Goal: Navigation & Orientation: Find specific page/section

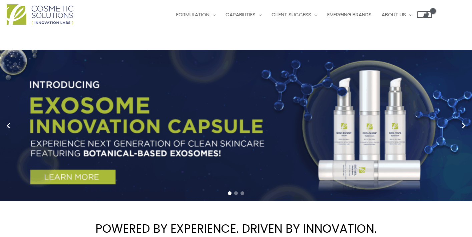
scroll to position [10, 0]
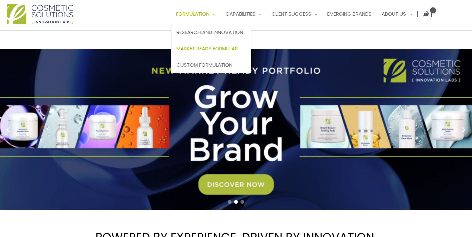
click at [226, 49] on span "Market Ready Formulas" at bounding box center [206, 48] width 61 height 7
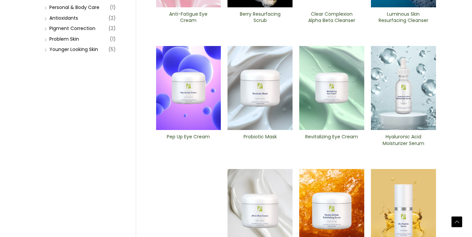
scroll to position [302, 0]
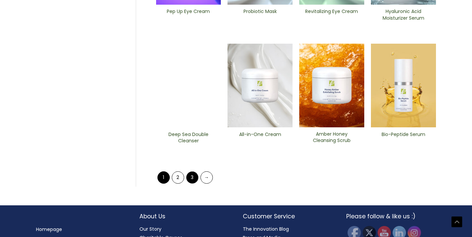
click at [192, 179] on link "3" at bounding box center [192, 177] width 12 height 12
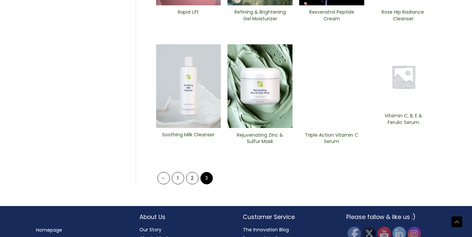
scroll to position [307, 0]
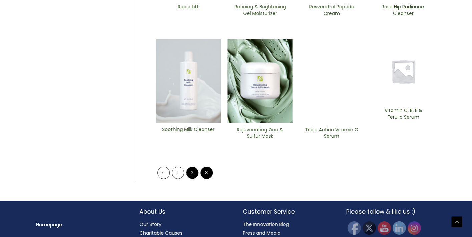
click at [188, 174] on link "2" at bounding box center [192, 173] width 12 height 12
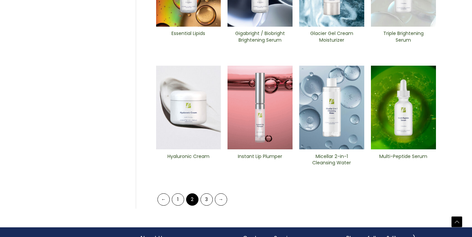
scroll to position [332, 0]
